Goal: Check status

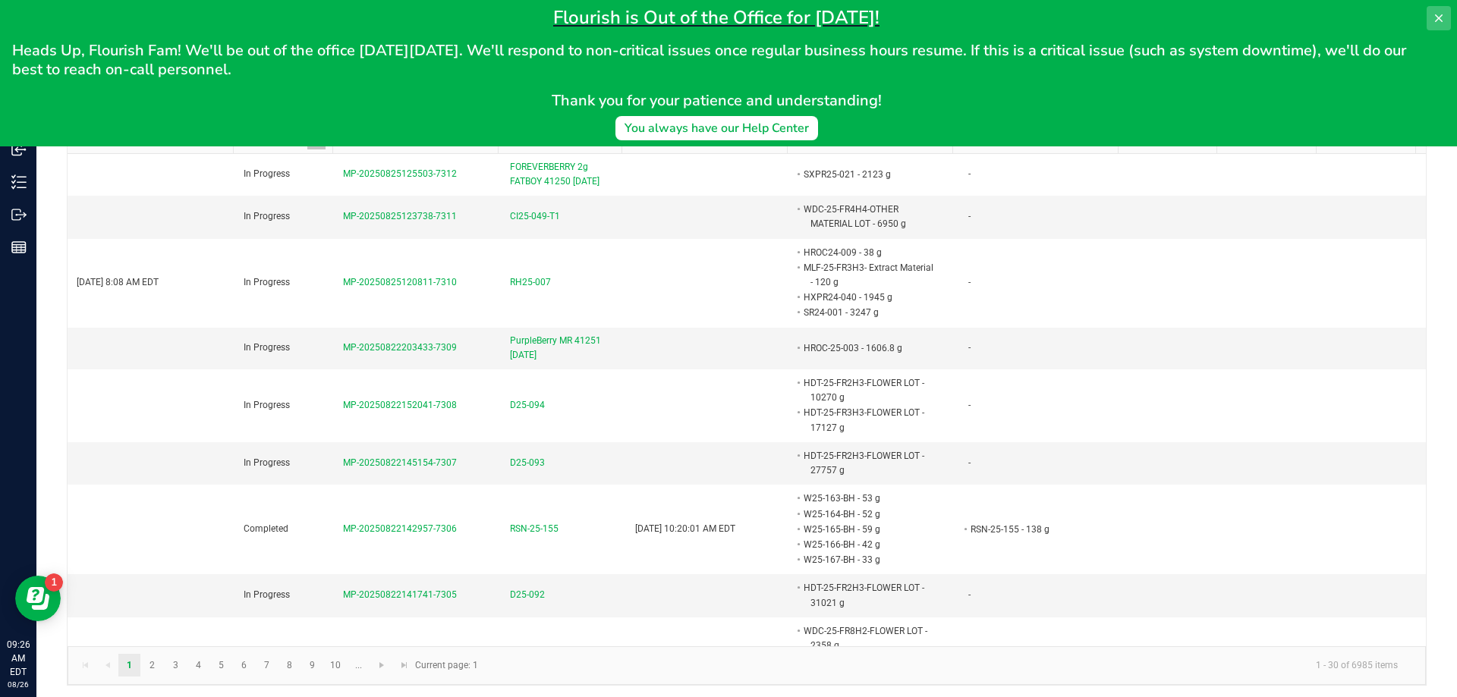
click at [1443, 22] on button at bounding box center [1438, 18] width 24 height 24
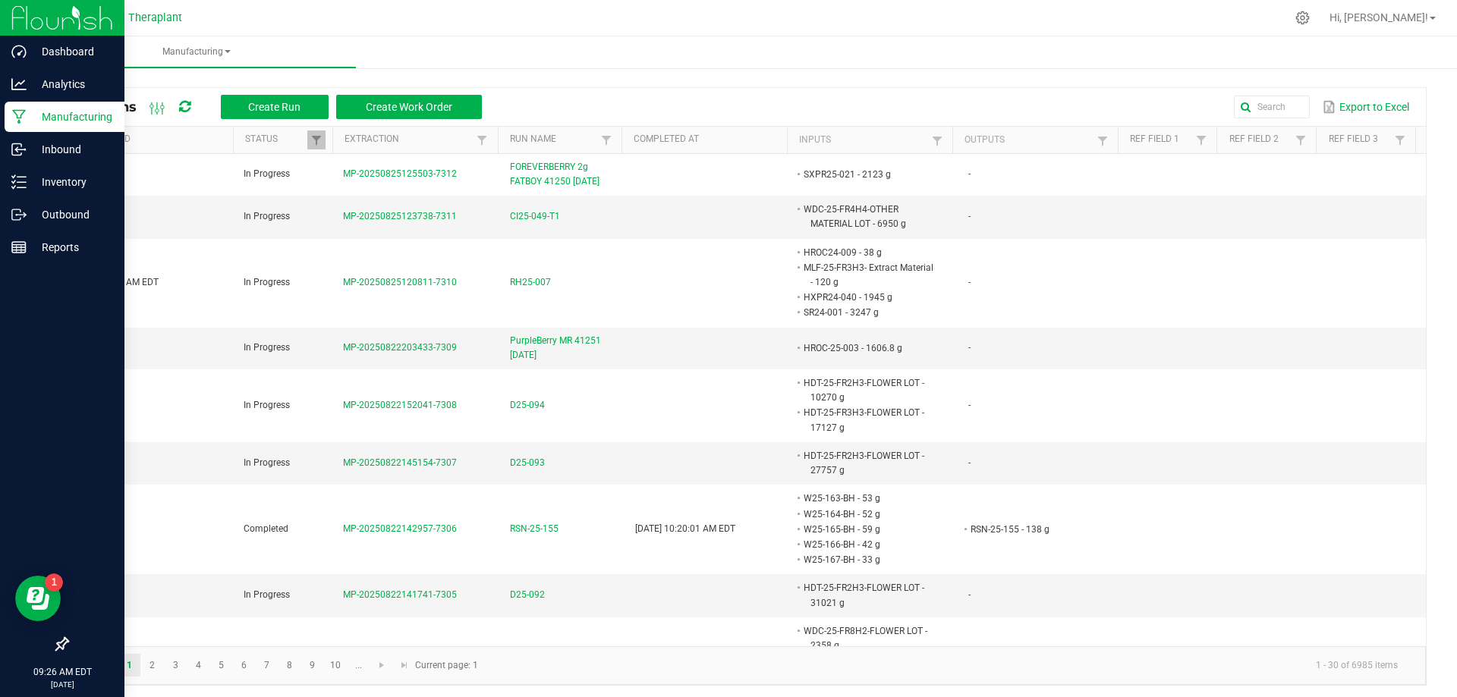
click at [61, 113] on p "Manufacturing" at bounding box center [72, 117] width 91 height 18
click at [46, 187] on p "Inventory" at bounding box center [72, 182] width 91 height 18
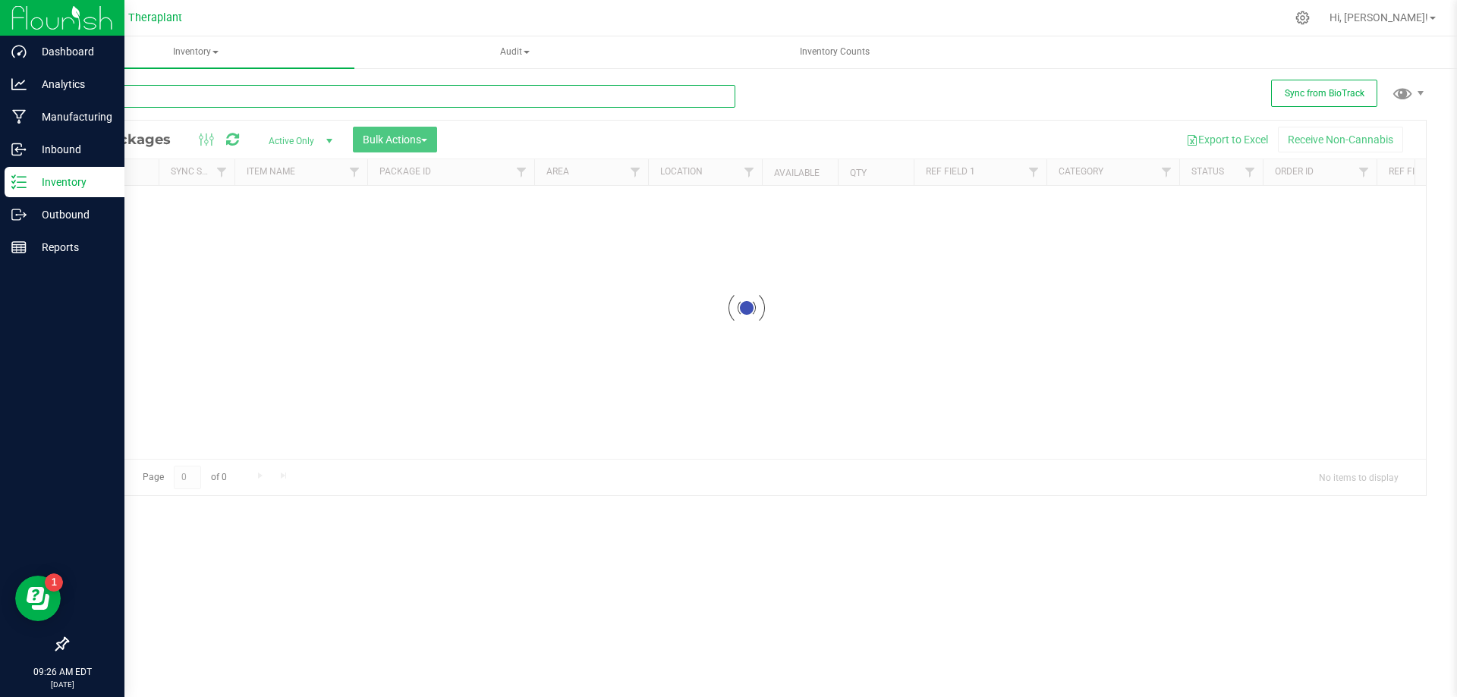
click at [240, 92] on input "text" at bounding box center [401, 96] width 668 height 23
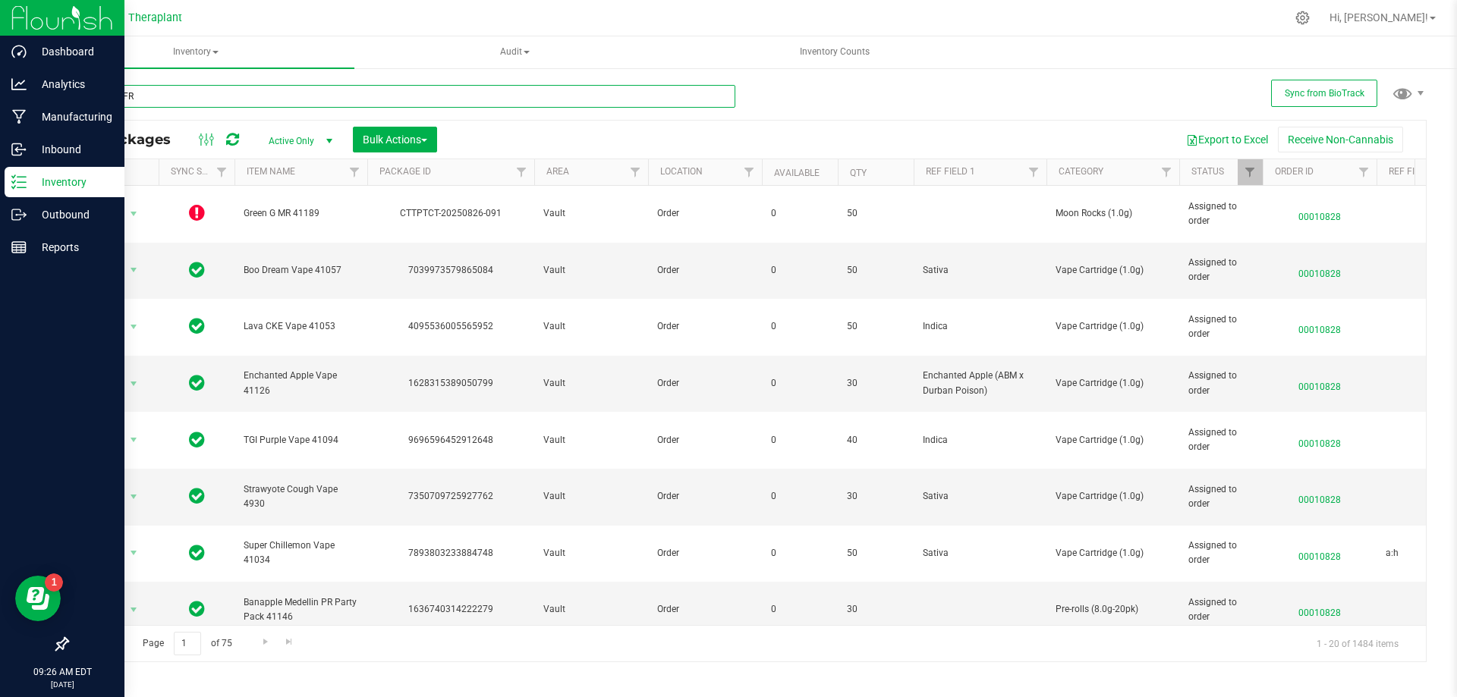
type input "MLF-25-FR7"
